Goal: Task Accomplishment & Management: Manage account settings

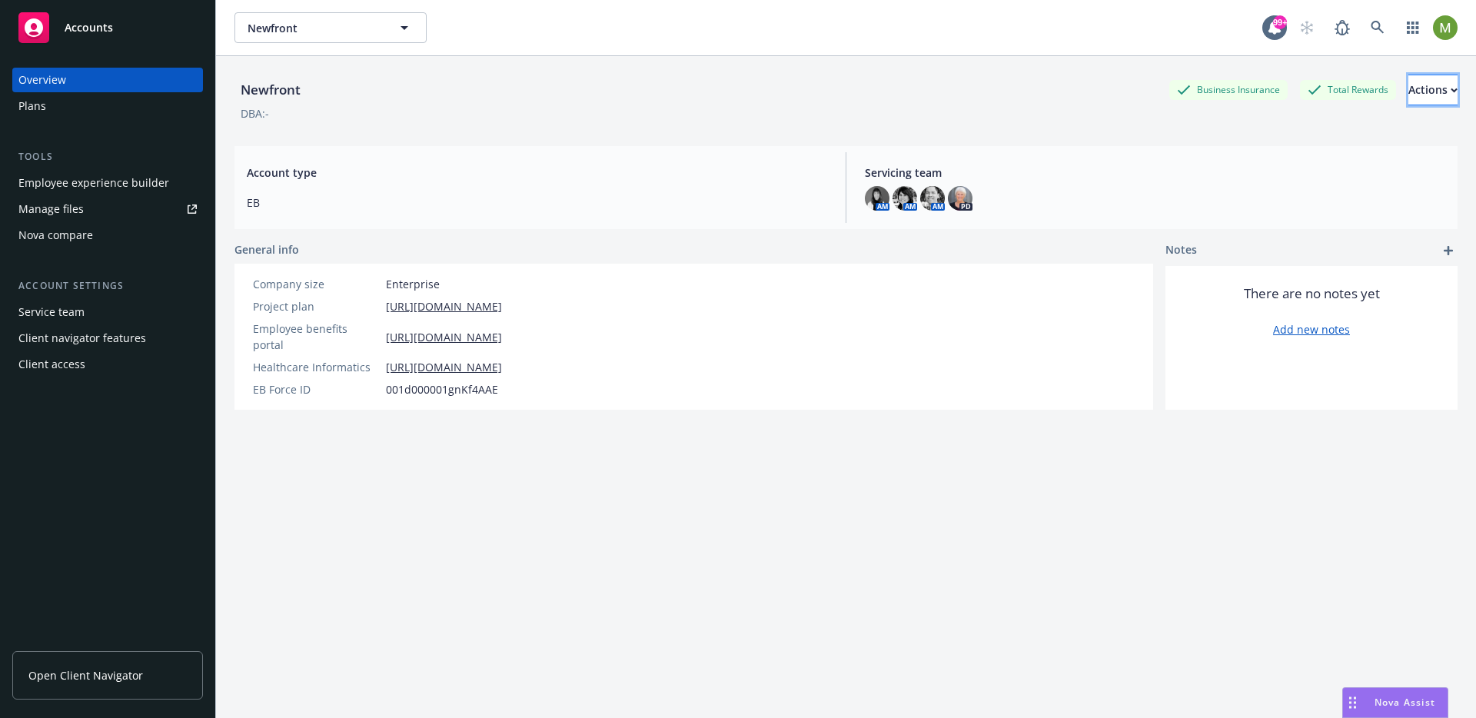
click at [1409, 92] on button "Actions" at bounding box center [1433, 90] width 49 height 31
click at [1350, 135] on link "Edit account summary" at bounding box center [1374, 127] width 165 height 31
select select "US"
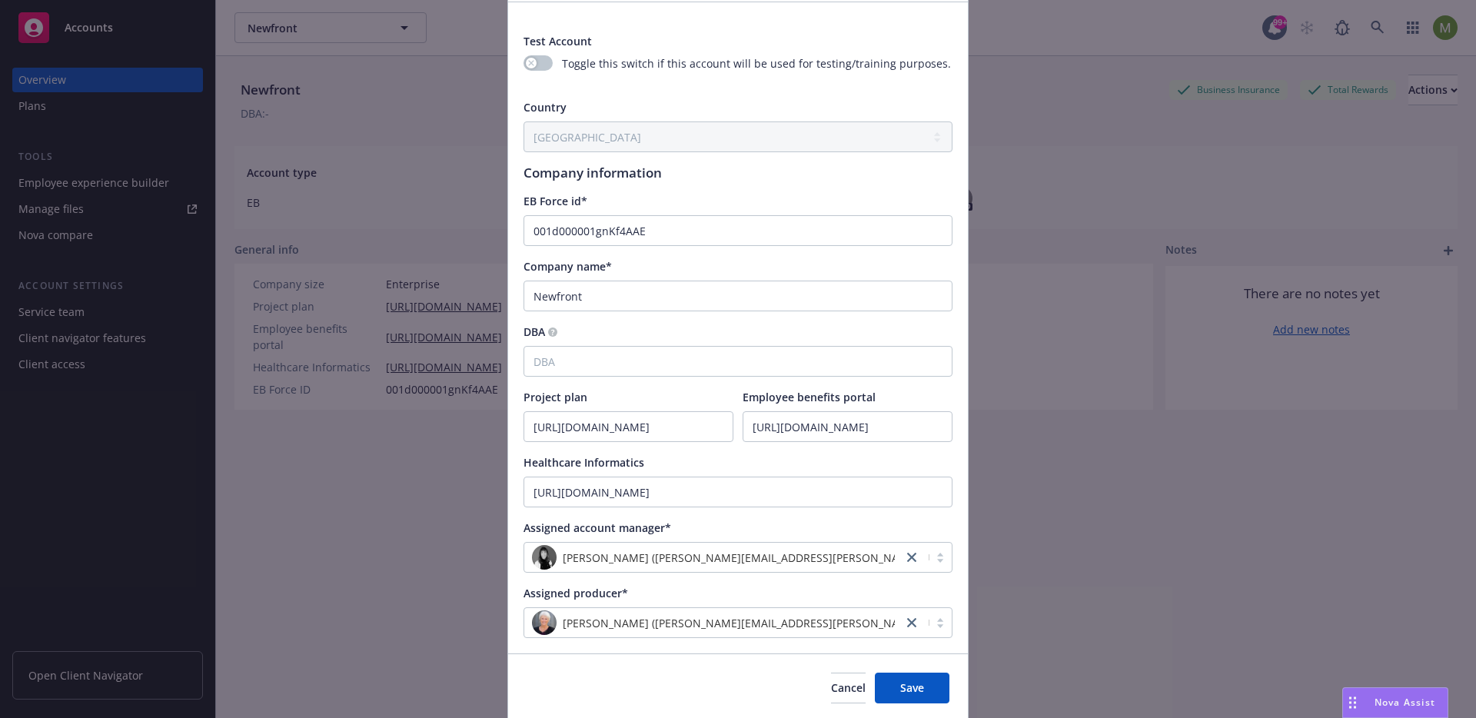
scroll to position [159, 0]
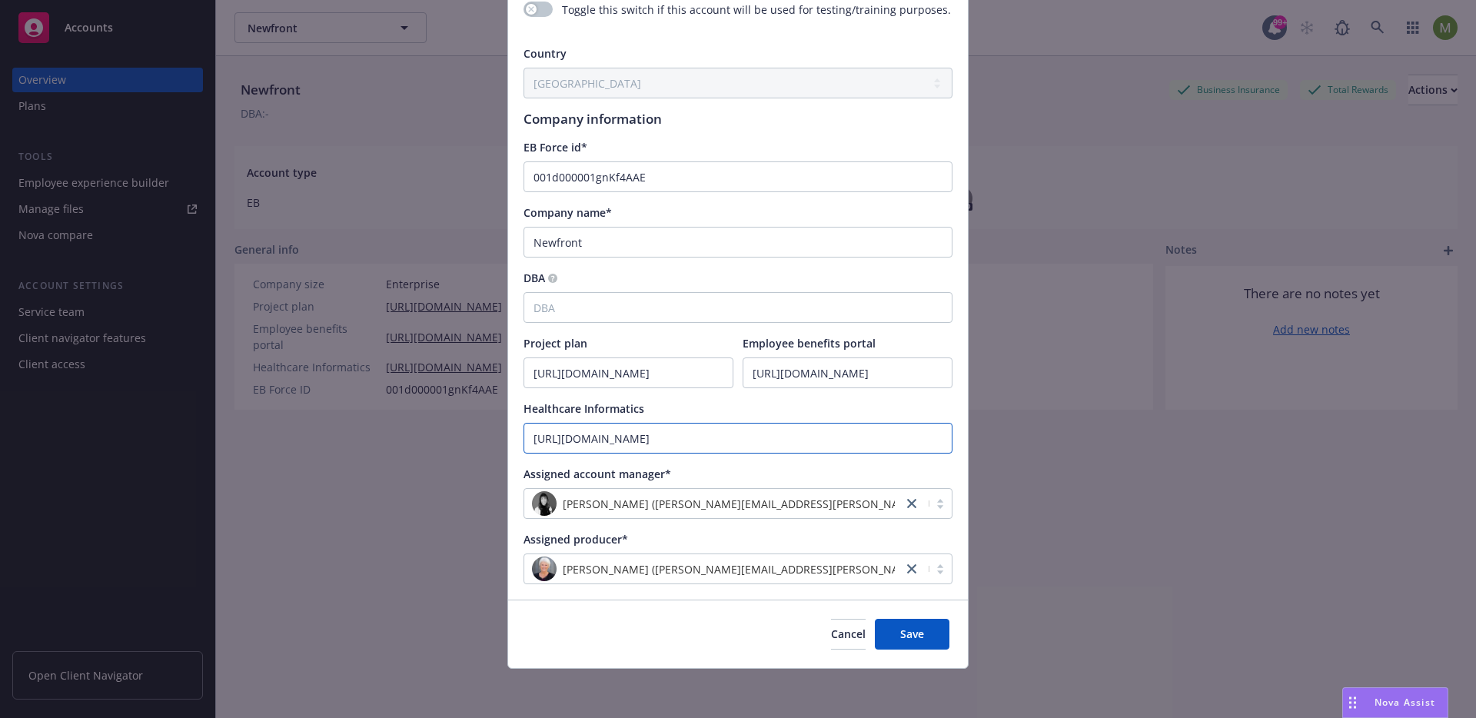
drag, startPoint x: 780, startPoint y: 434, endPoint x: 497, endPoint y: 428, distance: 283.0
click at [497, 428] on div "Update account summary Test Account Toggle this switch if this account will be …" at bounding box center [738, 359] width 1476 height 718
click at [652, 376] on input "[URL][DOMAIN_NAME]" at bounding box center [628, 372] width 208 height 29
drag, startPoint x: 607, startPoint y: 376, endPoint x: 747, endPoint y: 378, distance: 140.7
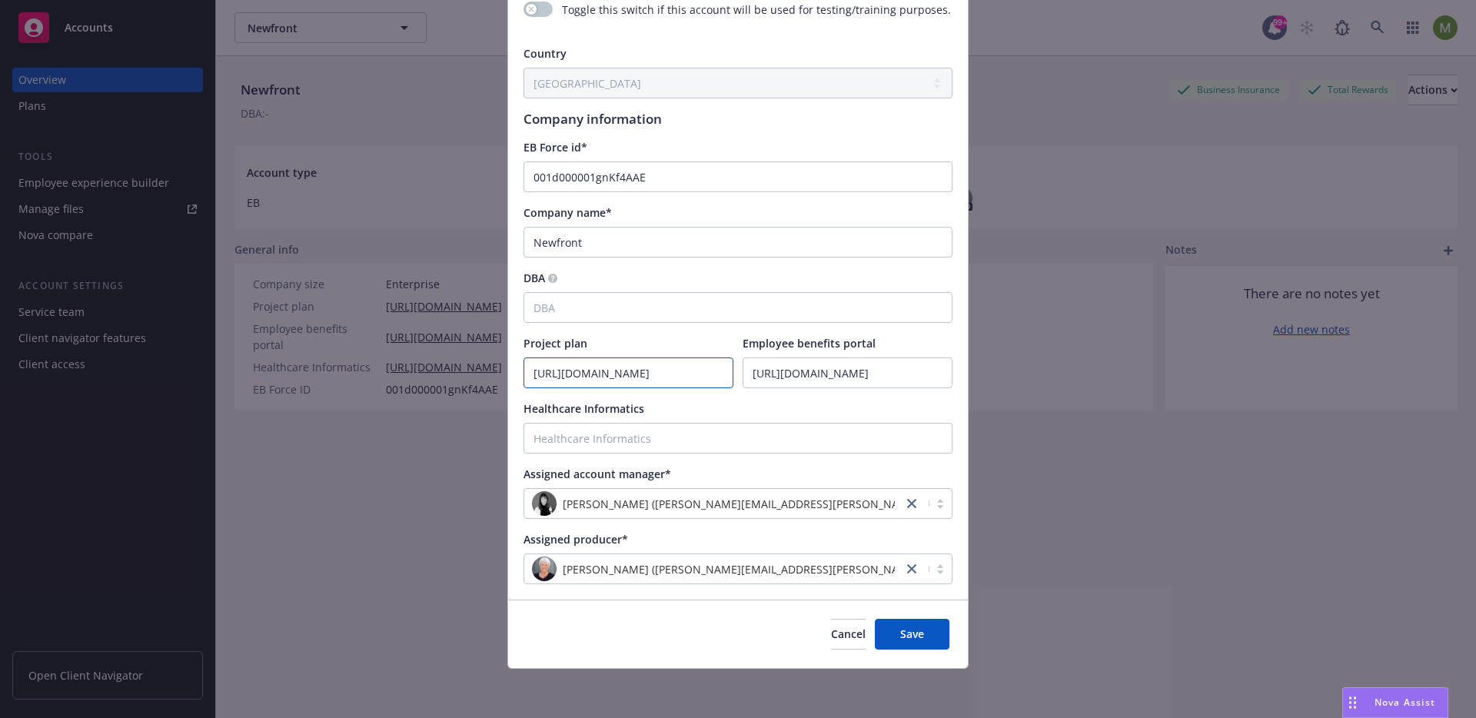
click at [747, 378] on div "Project plan [URL][DOMAIN_NAME] Employee benefits portal [URL][DOMAIN_NAME]" at bounding box center [738, 361] width 429 height 53
click at [657, 378] on input "[URL][DOMAIN_NAME]" at bounding box center [628, 372] width 208 height 29
drag, startPoint x: 719, startPoint y: 373, endPoint x: 454, endPoint y: 370, distance: 264.5
click at [454, 370] on div "Update account summary Test Account Toggle this switch if this account will be …" at bounding box center [738, 359] width 1476 height 718
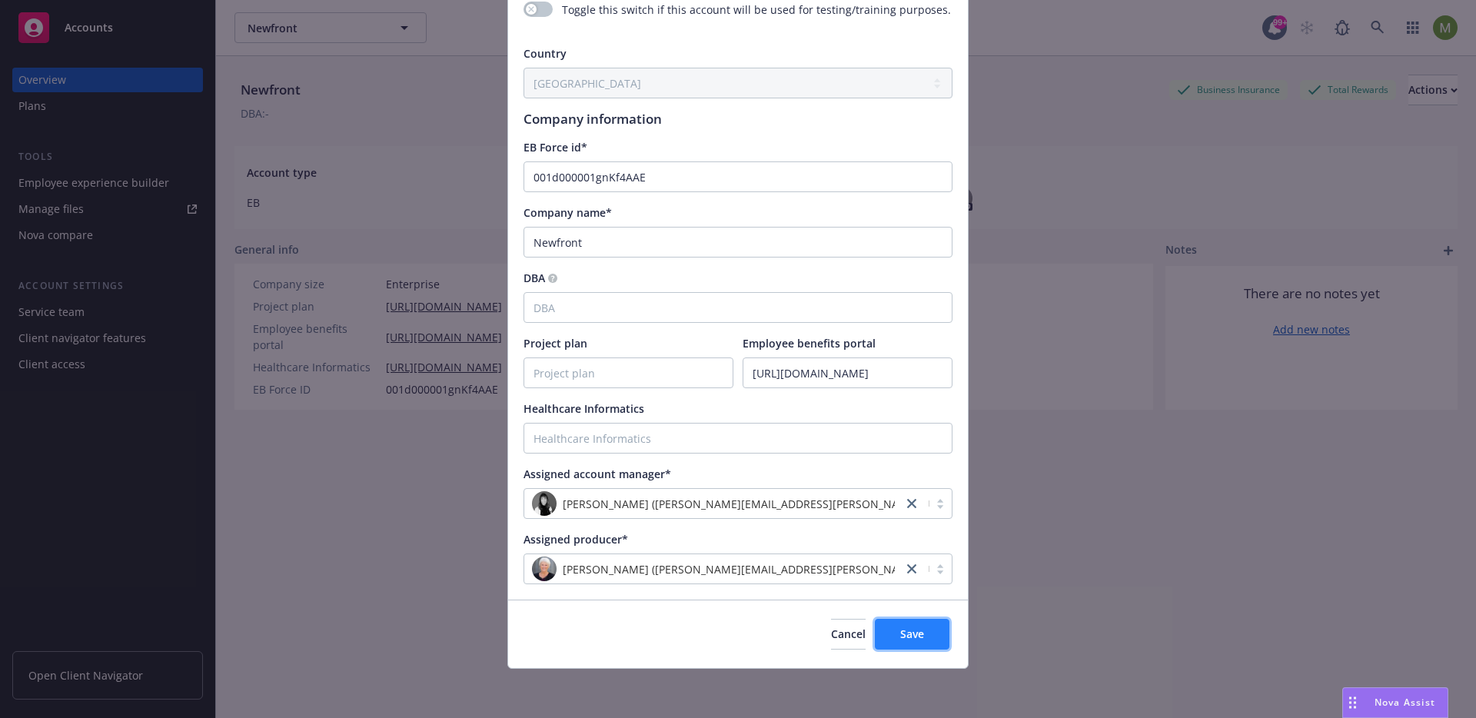
click at [906, 624] on button "Save" at bounding box center [912, 634] width 75 height 31
